Goal: Information Seeking & Learning: Learn about a topic

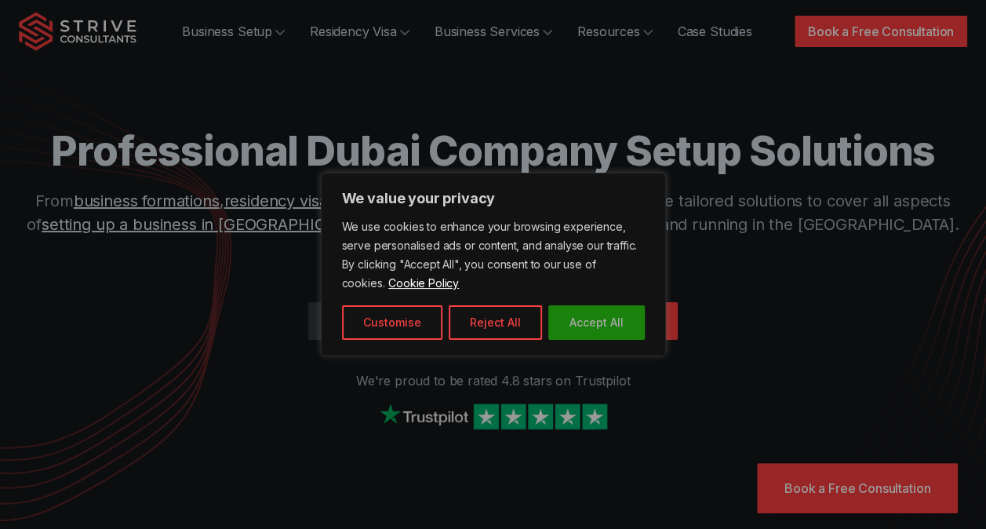
click at [575, 325] on button "Accept All" at bounding box center [596, 322] width 97 height 35
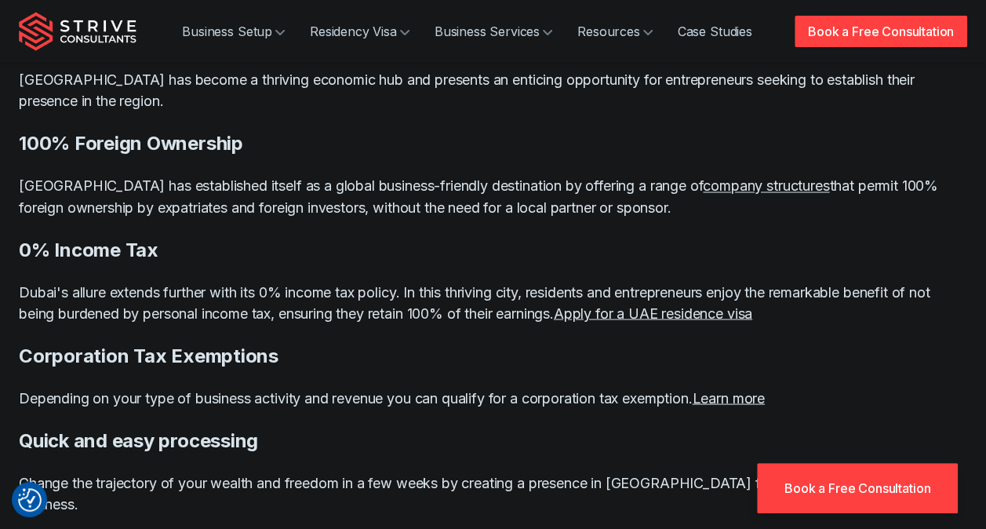
scroll to position [1274, 0]
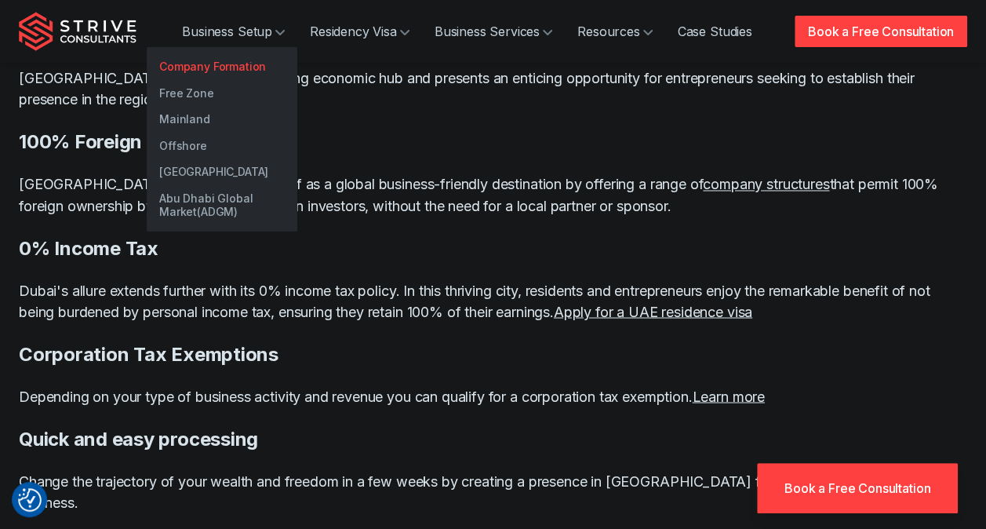
click at [235, 60] on link "Company Formation" at bounding box center [222, 66] width 151 height 27
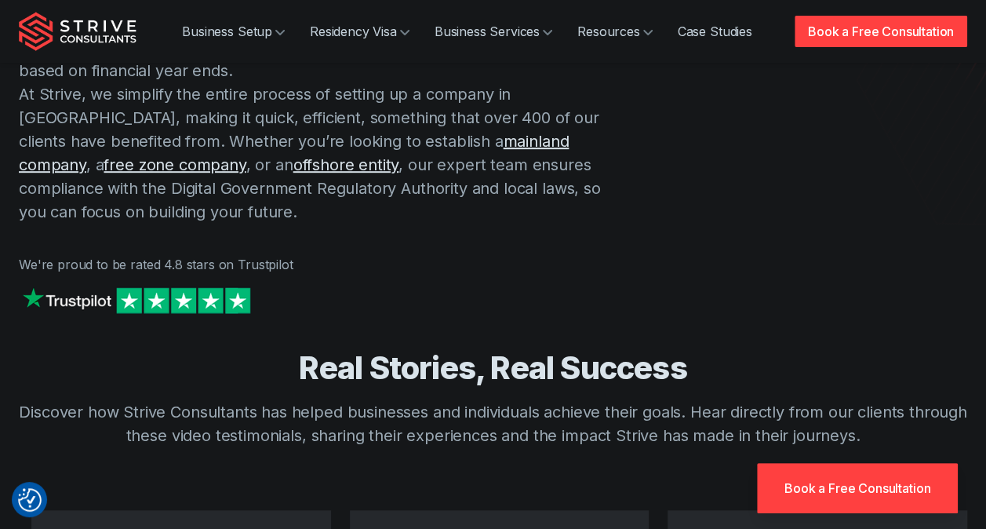
scroll to position [380, 0]
click at [293, 165] on link "offshore entity" at bounding box center [346, 164] width 106 height 19
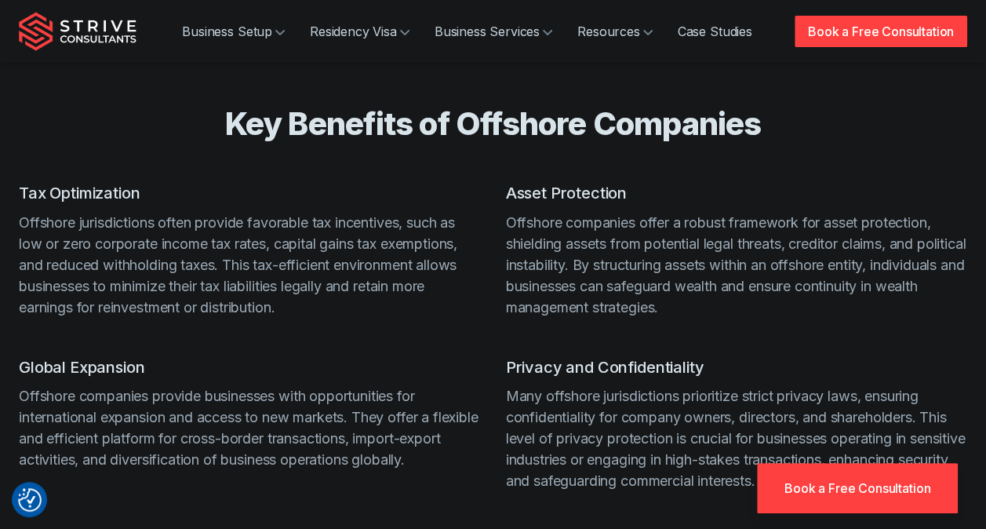
scroll to position [1264, 0]
drag, startPoint x: 133, startPoint y: 213, endPoint x: 301, endPoint y: 312, distance: 194.5
click at [301, 312] on p "Offshore jurisdictions often provide favorable tax incentives, such as low or z…" at bounding box center [250, 265] width 462 height 106
drag, startPoint x: 301, startPoint y: 312, endPoint x: 370, endPoint y: 366, distance: 87.6
click at [370, 366] on h3 "Global Expansion" at bounding box center [250, 367] width 462 height 24
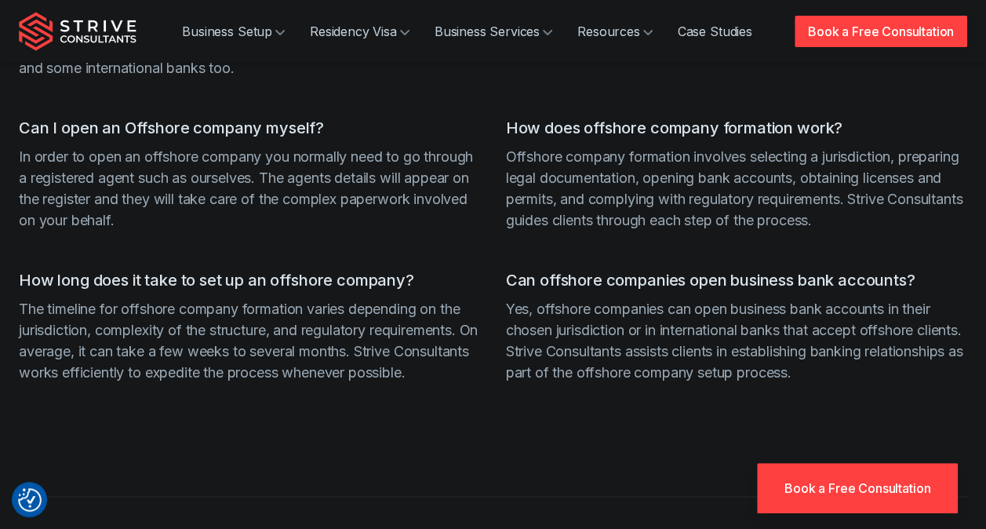
scroll to position [3988, 0]
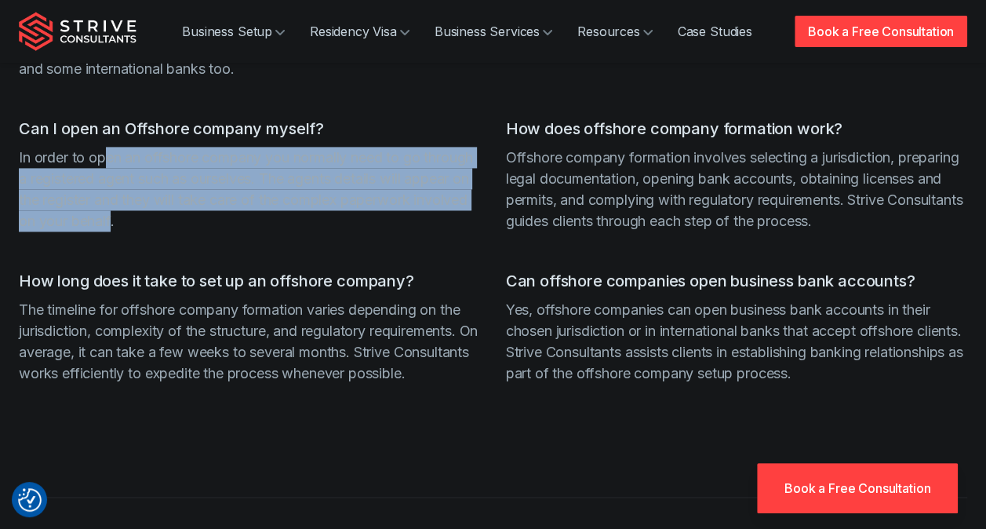
drag, startPoint x: 103, startPoint y: 173, endPoint x: 246, endPoint y: 235, distance: 155.4
click at [246, 231] on p "In order to open an offshore company you normally need to go through a register…" at bounding box center [250, 189] width 462 height 85
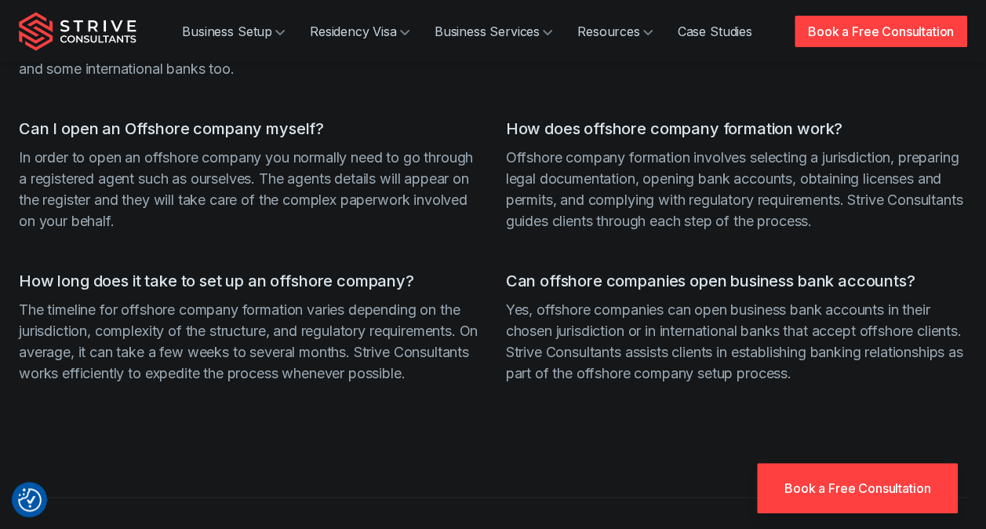
drag, startPoint x: 246, startPoint y: 235, endPoint x: 322, endPoint y: 264, distance: 81.5
click at [322, 264] on ul "What is an offshore company? You are able purchase any asset through an offshor…" at bounding box center [493, 199] width 949 height 469
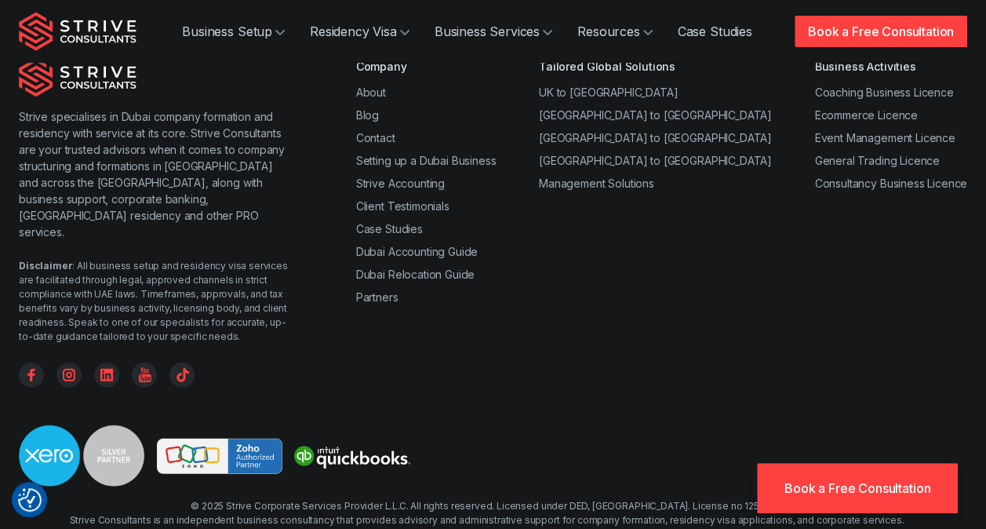
scroll to position [4790, 0]
